Goal: Check status: Check status

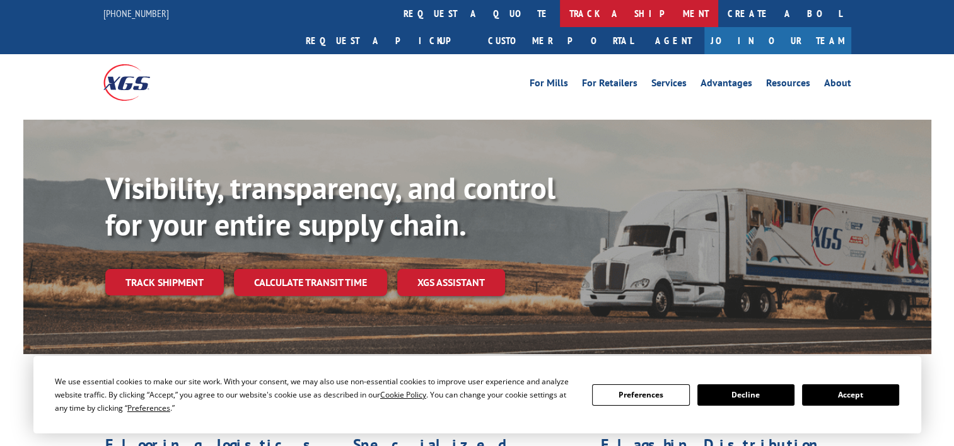
click at [560, 18] on link "track a shipment" at bounding box center [639, 13] width 158 height 27
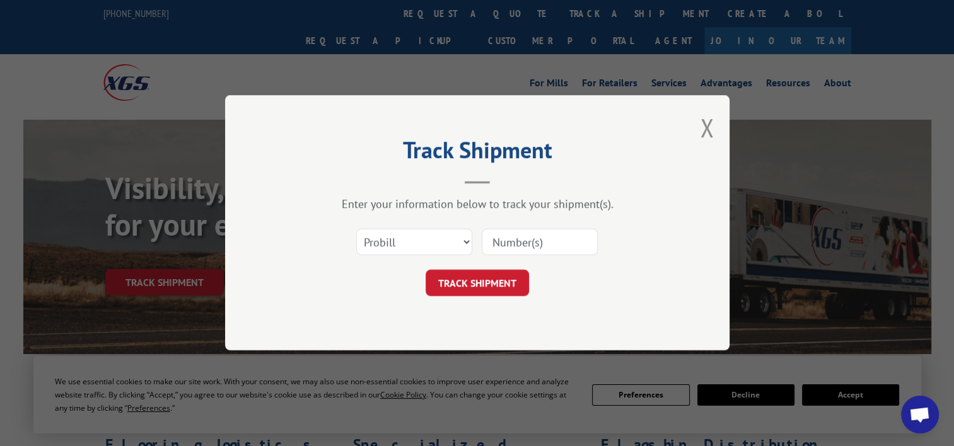
click at [517, 239] on input at bounding box center [540, 243] width 116 height 26
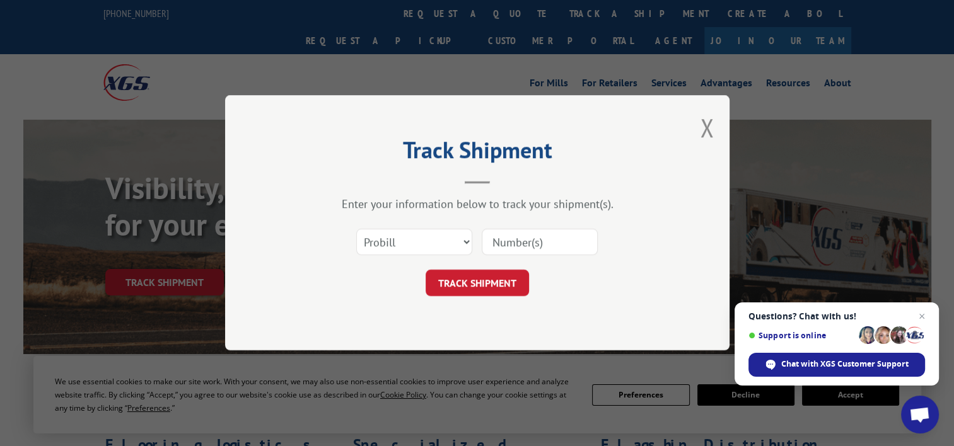
paste input "2874120"
type input "2874120"
click at [455, 276] on button "TRACK SHIPMENT" at bounding box center [477, 284] width 103 height 26
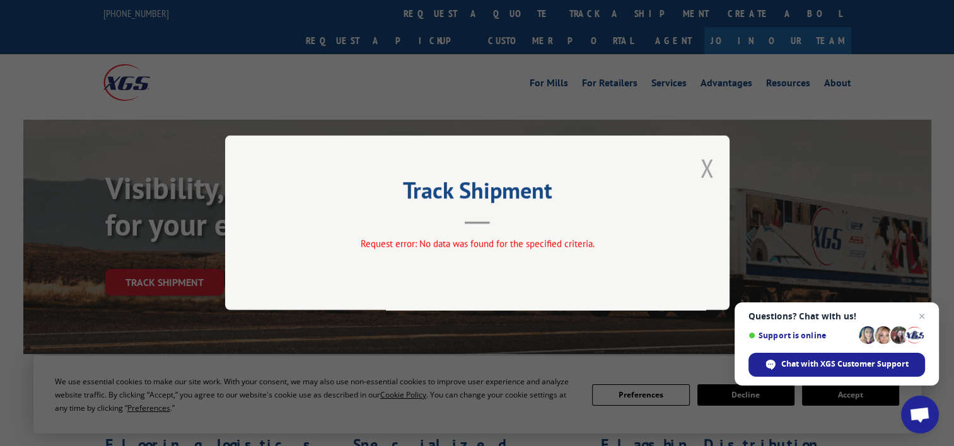
click at [706, 168] on button "Close modal" at bounding box center [707, 167] width 14 height 33
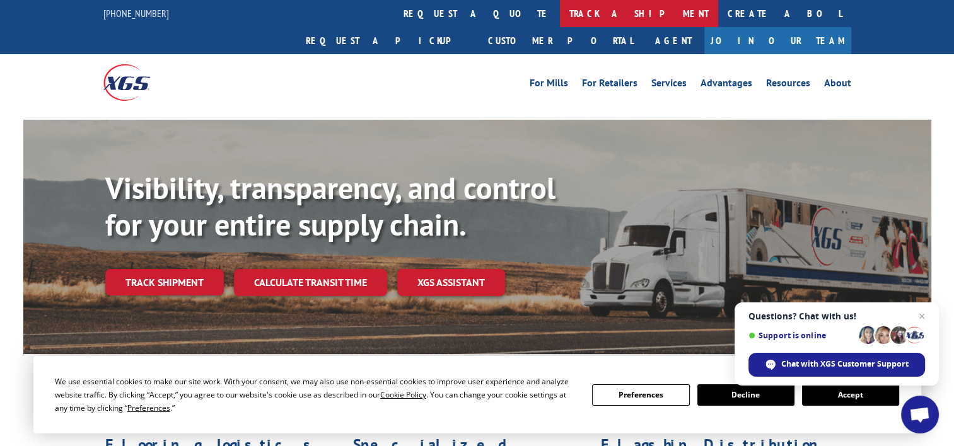
click at [560, 8] on link "track a shipment" at bounding box center [639, 13] width 158 height 27
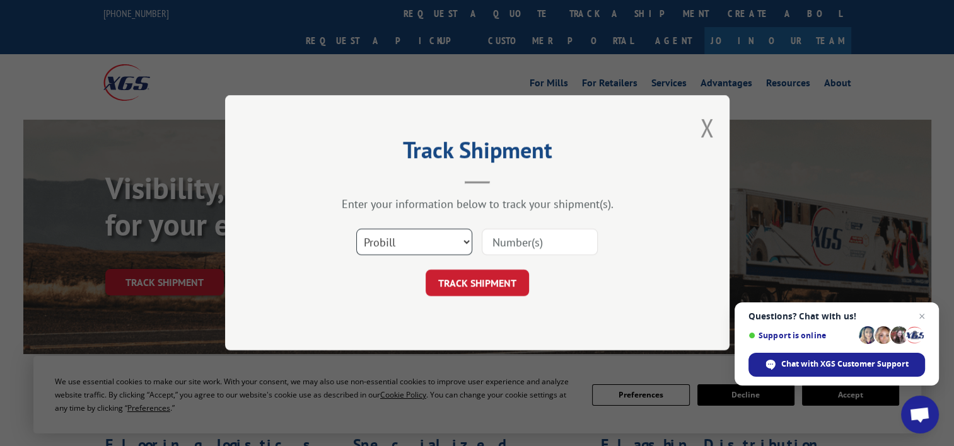
click at [419, 244] on select "Select category... Probill BOL PO" at bounding box center [414, 243] width 116 height 26
select select "bol"
click at [356, 230] on select "Select category... Probill BOL PO" at bounding box center [414, 243] width 116 height 26
click at [525, 245] on input at bounding box center [540, 243] width 116 height 26
paste input "2874120"
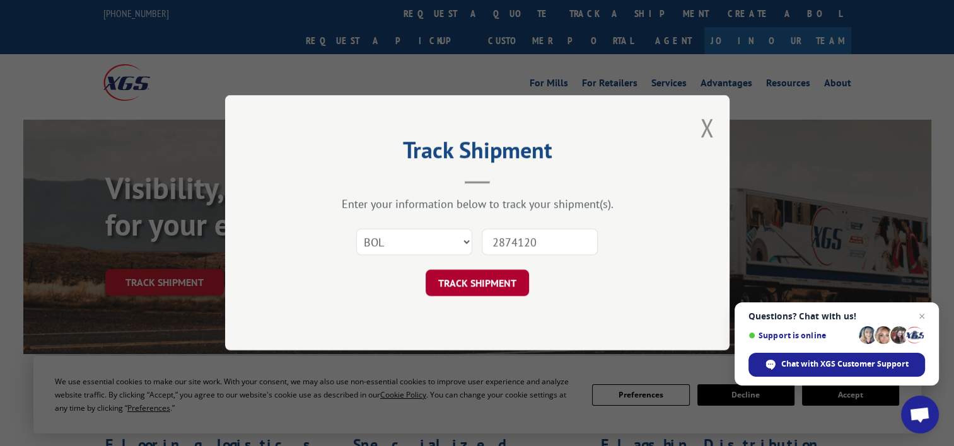
type input "2874120"
click at [504, 284] on button "TRACK SHIPMENT" at bounding box center [477, 284] width 103 height 26
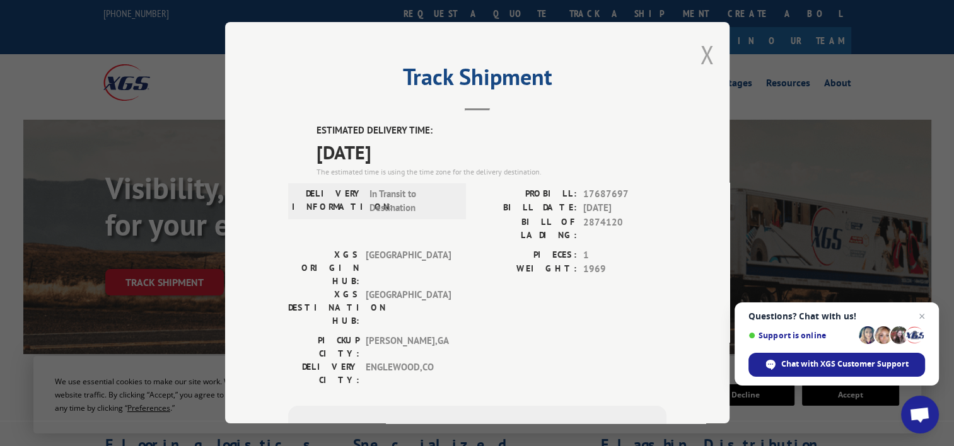
click at [700, 55] on button "Close modal" at bounding box center [707, 54] width 14 height 33
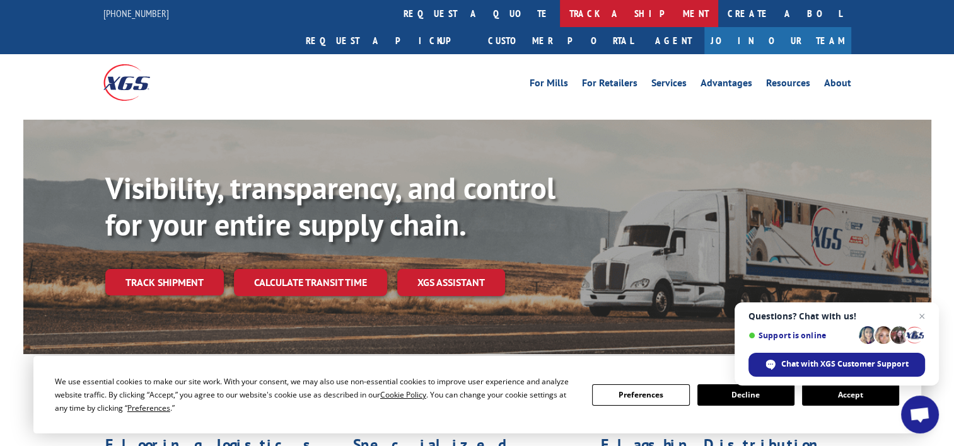
click at [560, 13] on link "track a shipment" at bounding box center [639, 13] width 158 height 27
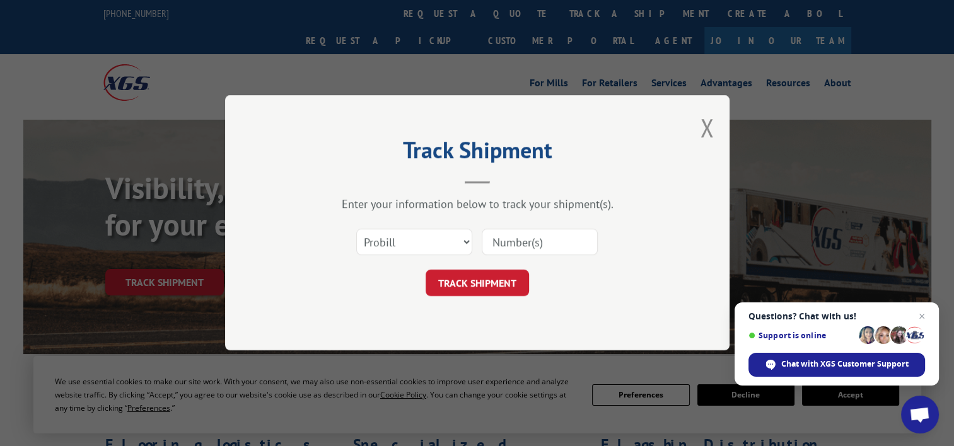
click at [561, 238] on input at bounding box center [540, 243] width 116 height 26
paste input "2873937"
type input "2873937"
click at [439, 238] on select "Select category... Probill BOL PO" at bounding box center [414, 243] width 116 height 26
select select "bol"
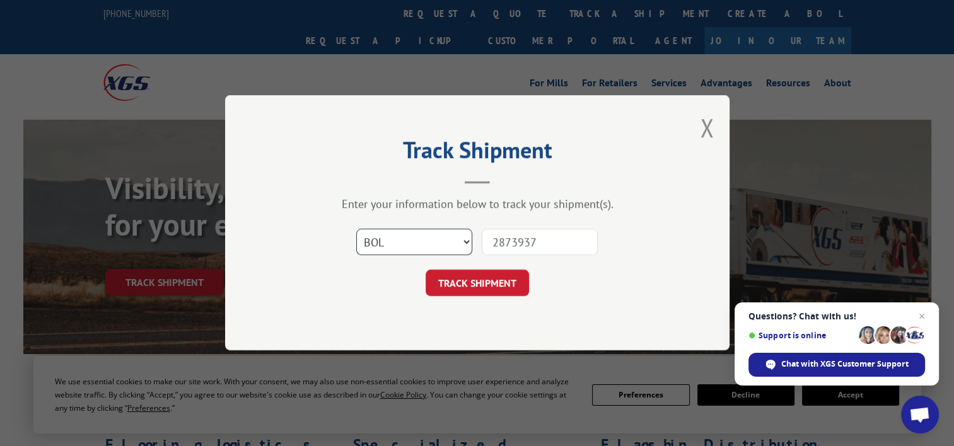
click at [356, 230] on select "Select category... Probill BOL PO" at bounding box center [414, 243] width 116 height 26
click at [467, 287] on button "TRACK SHIPMENT" at bounding box center [477, 284] width 103 height 26
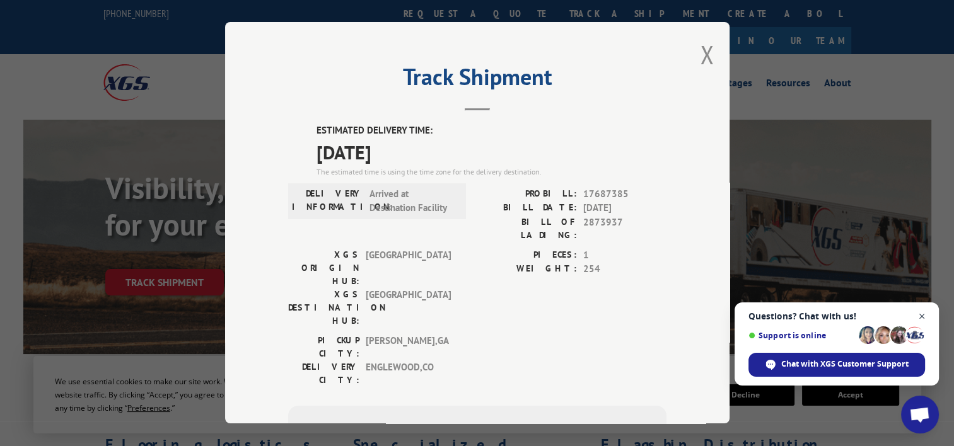
click at [921, 315] on span "Close chat" at bounding box center [922, 317] width 16 height 16
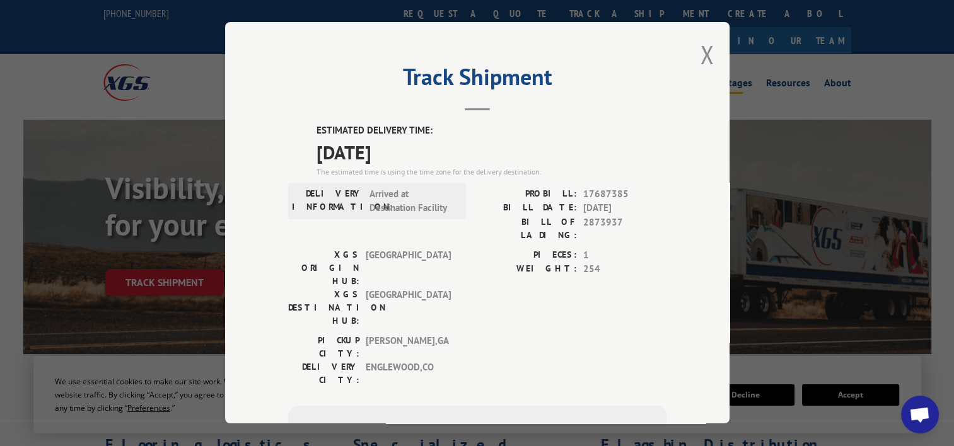
click at [704, 56] on button "Close modal" at bounding box center [707, 54] width 14 height 33
